Goal: Task Accomplishment & Management: Manage account settings

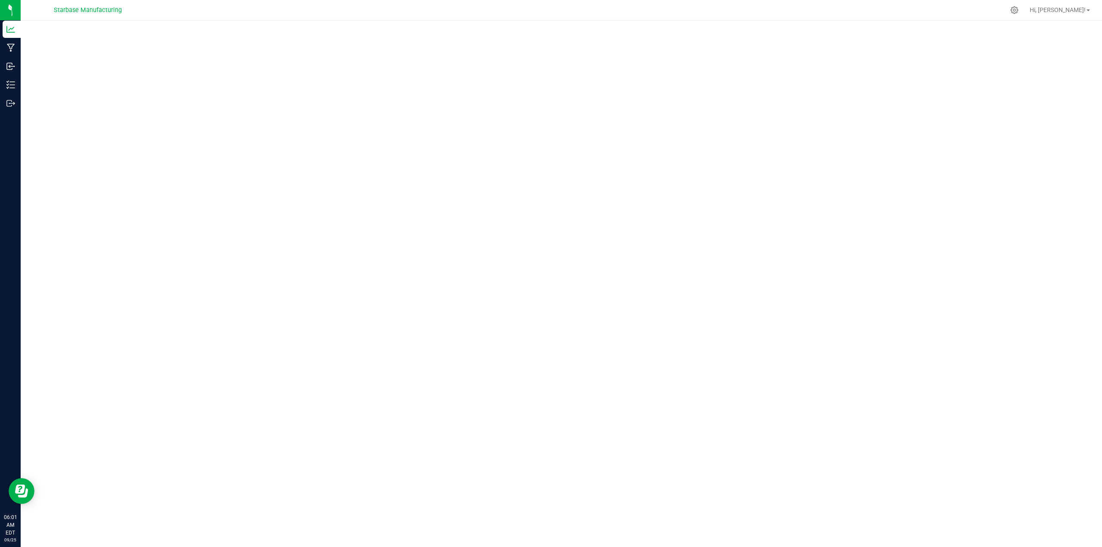
click at [422, 24] on div at bounding box center [562, 281] width 1082 height 521
click at [1021, 6] on div at bounding box center [1015, 10] width 12 height 9
click at [1073, 9] on span "Hi, [PERSON_NAME]!" at bounding box center [1058, 9] width 56 height 7
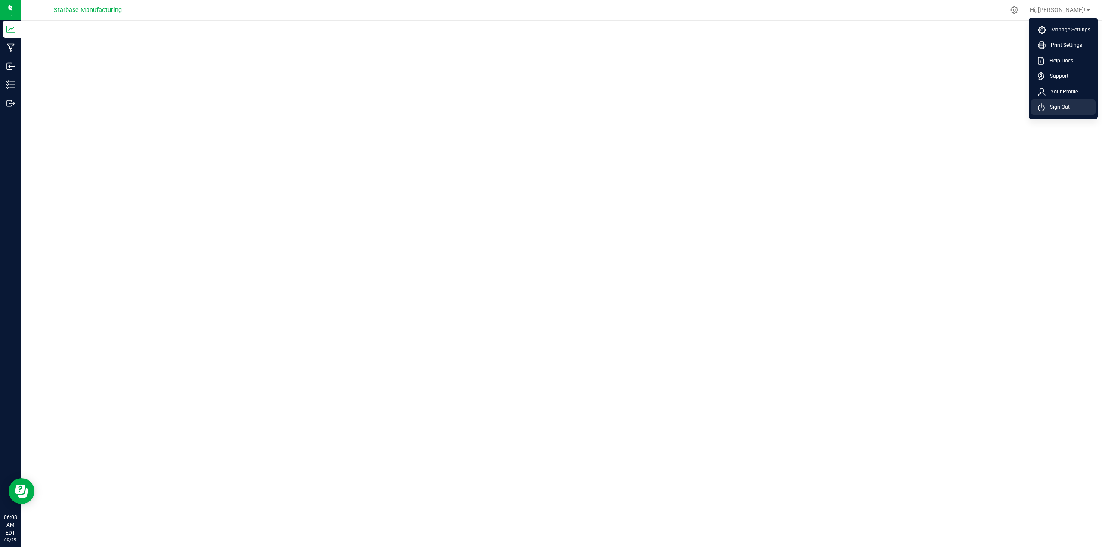
click at [1067, 112] on li "Sign Out" at bounding box center [1063, 107] width 65 height 16
